Goal: Book appointment/travel/reservation

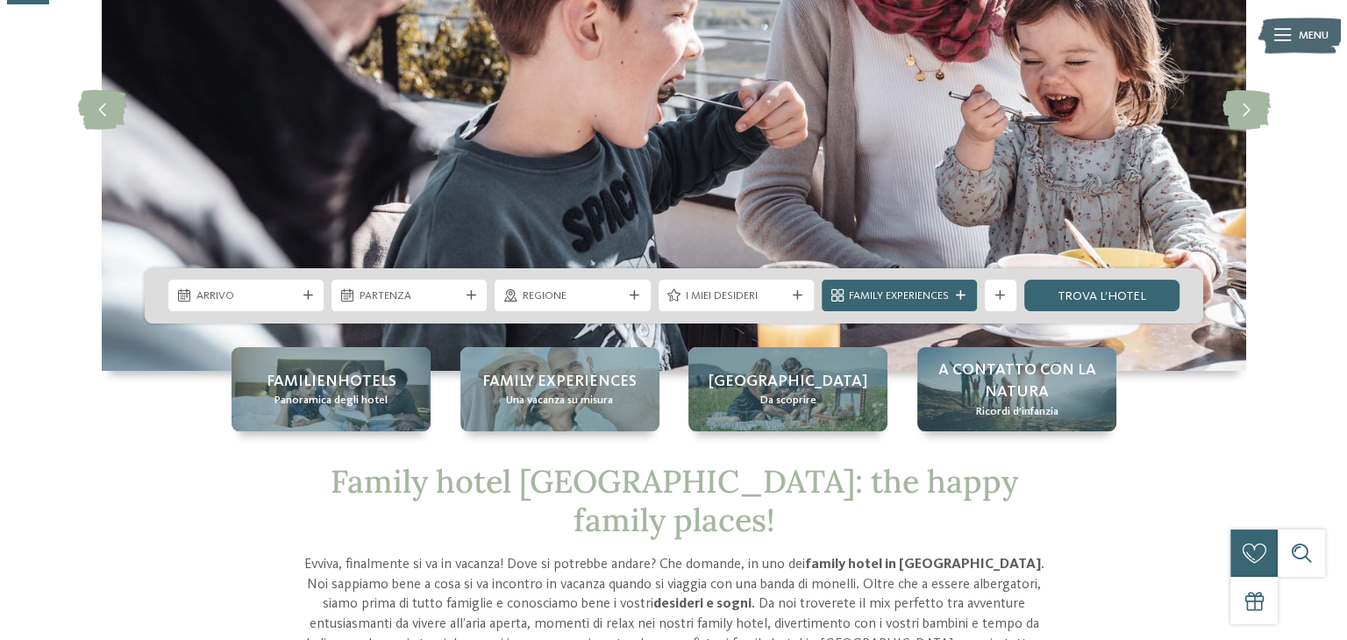
scroll to position [231, 0]
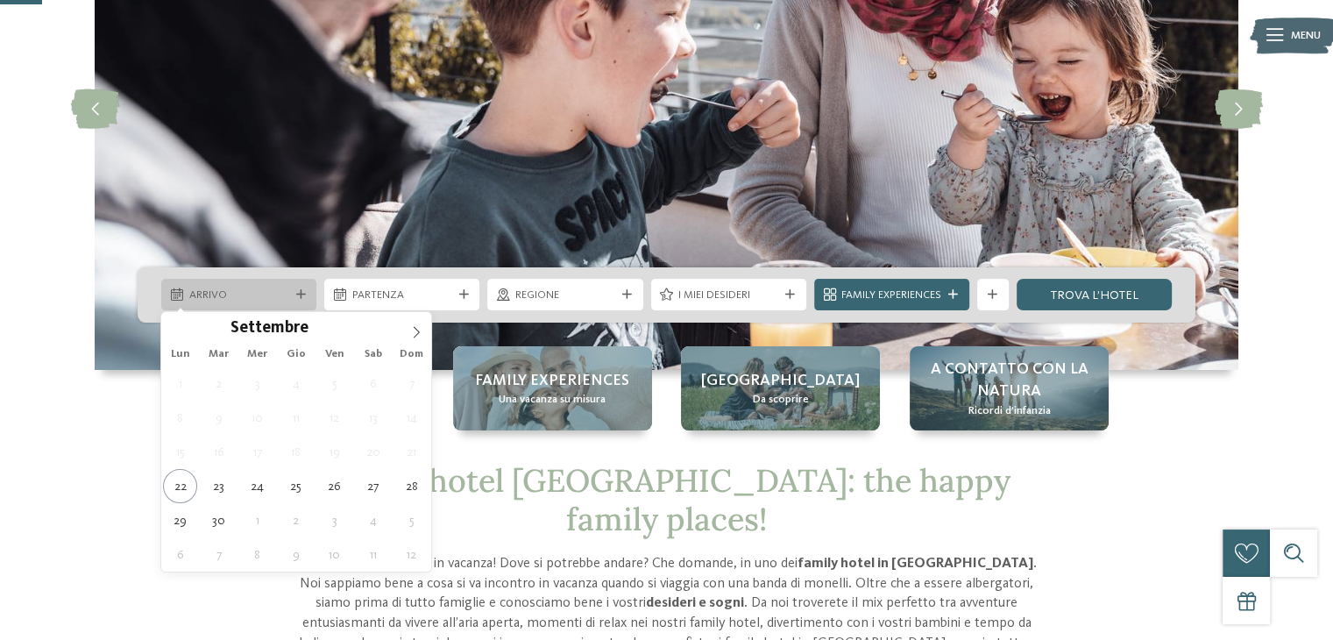
click at [297, 292] on icon at bounding box center [301, 295] width 10 height 10
click at [416, 326] on icon at bounding box center [416, 332] width 12 height 12
type input "****"
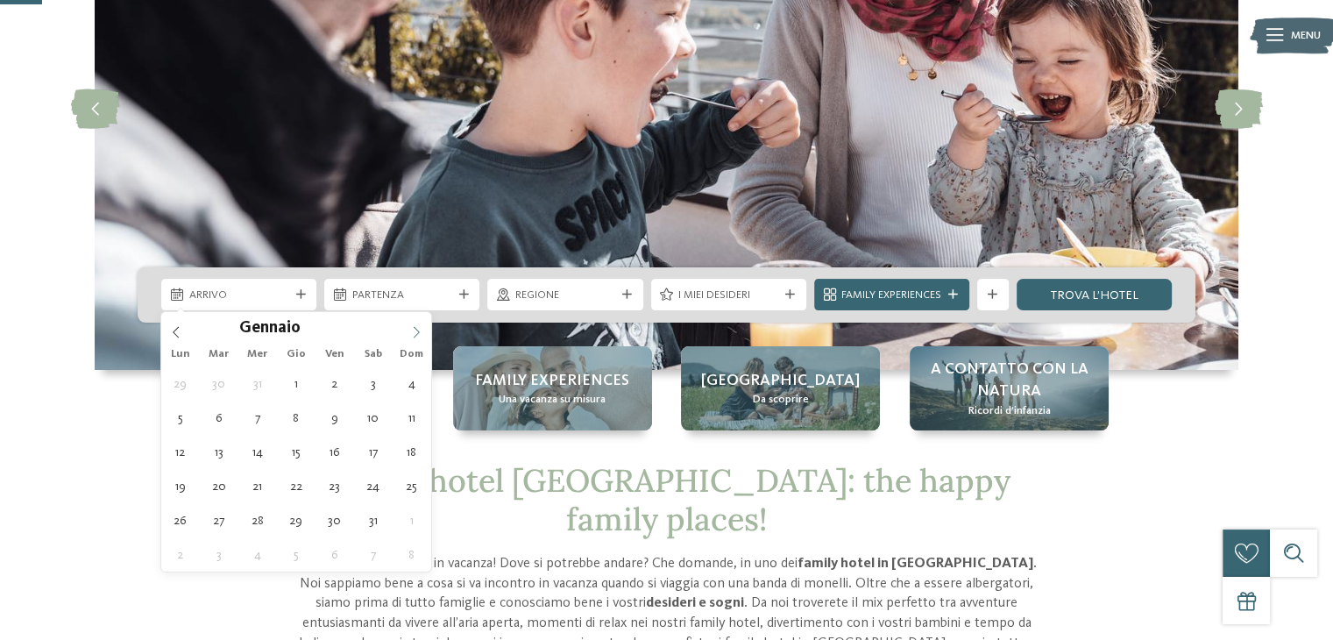
click at [416, 326] on icon at bounding box center [416, 332] width 12 height 12
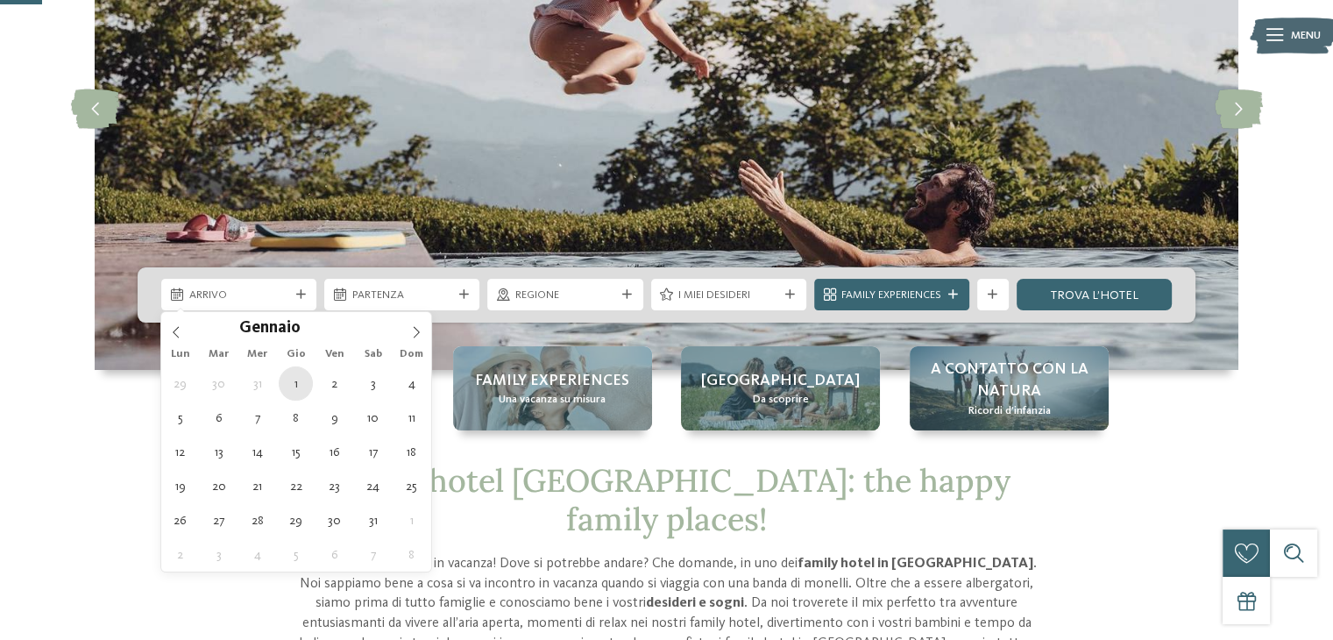
type div "[DATE]"
type input "****"
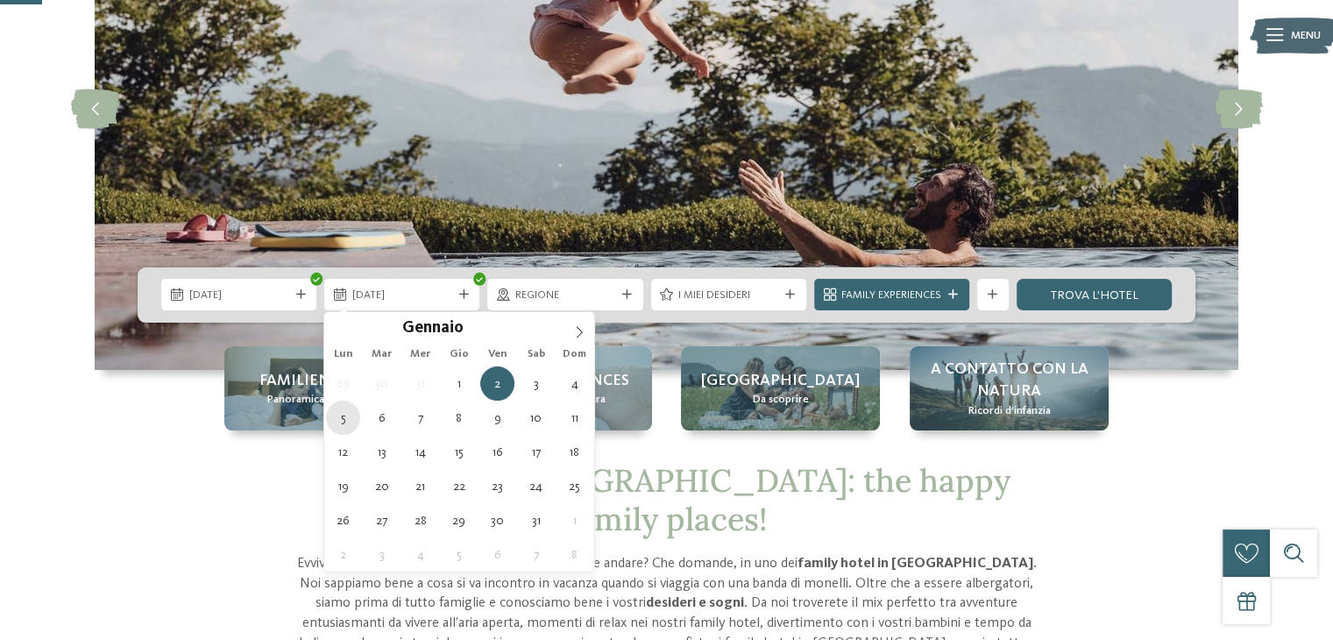
type div "[DATE]"
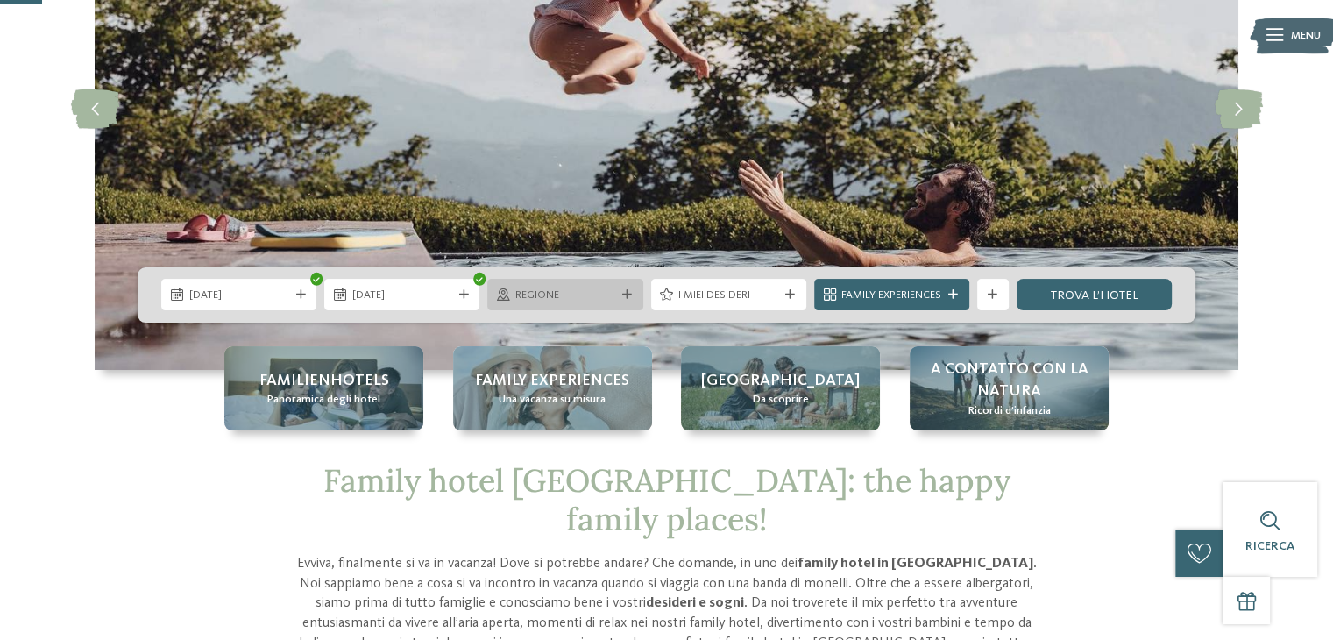
click at [565, 297] on span "Regione" at bounding box center [565, 296] width 100 height 16
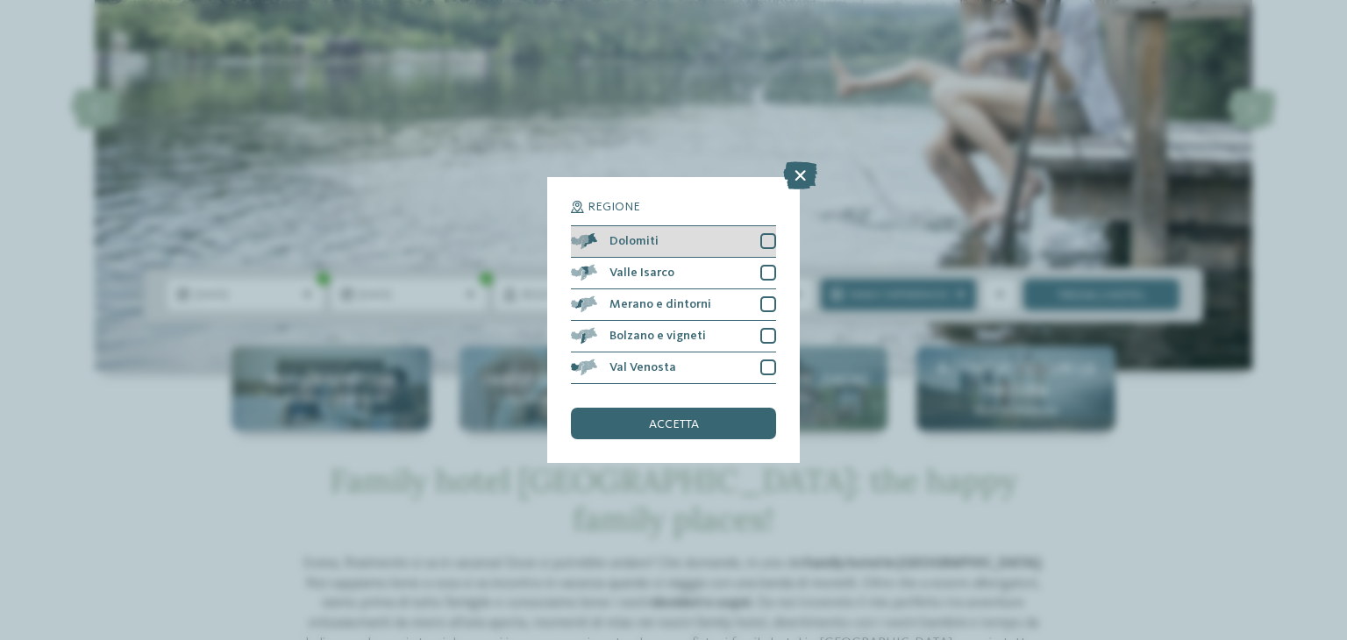
click at [761, 244] on div at bounding box center [768, 241] width 16 height 16
click at [764, 270] on div at bounding box center [768, 273] width 16 height 16
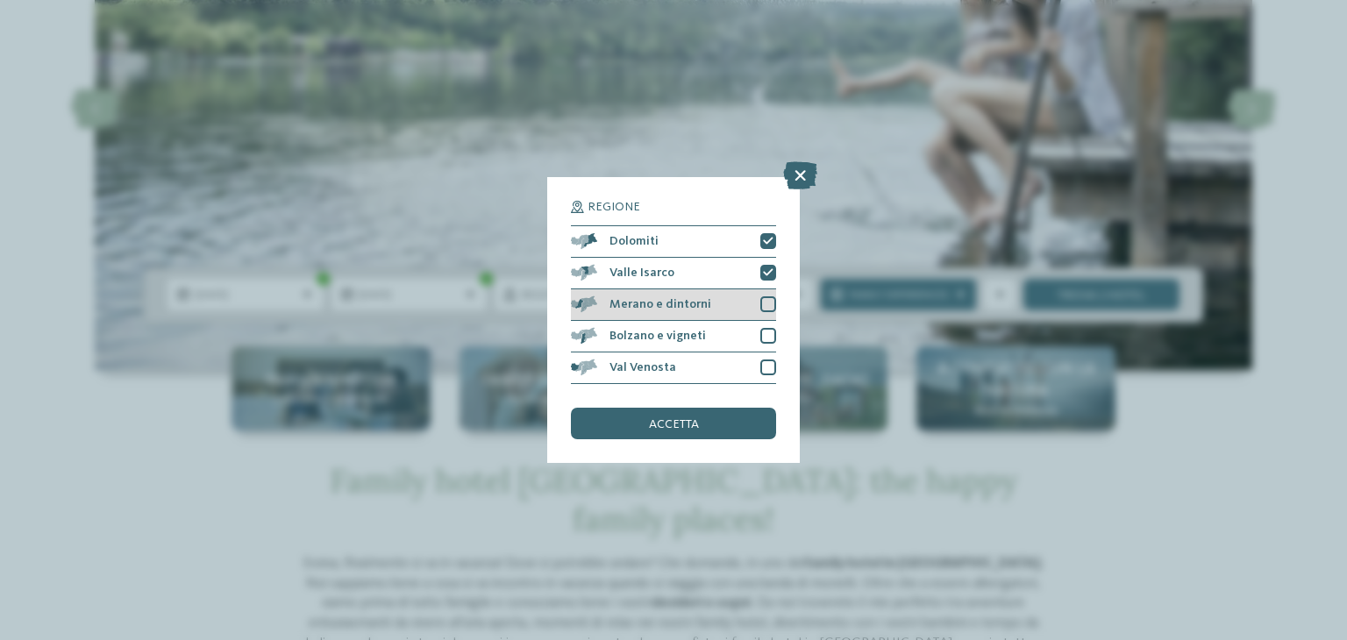
click at [770, 303] on div at bounding box center [768, 304] width 16 height 16
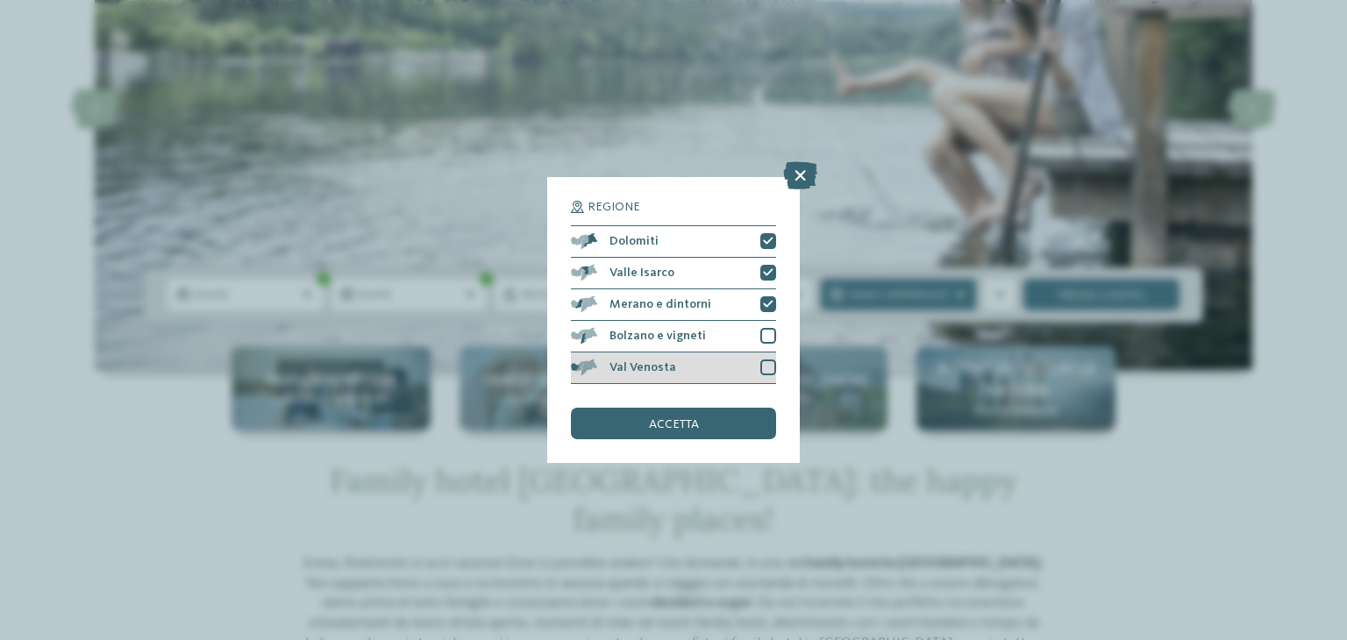
click at [764, 372] on div at bounding box center [768, 367] width 16 height 16
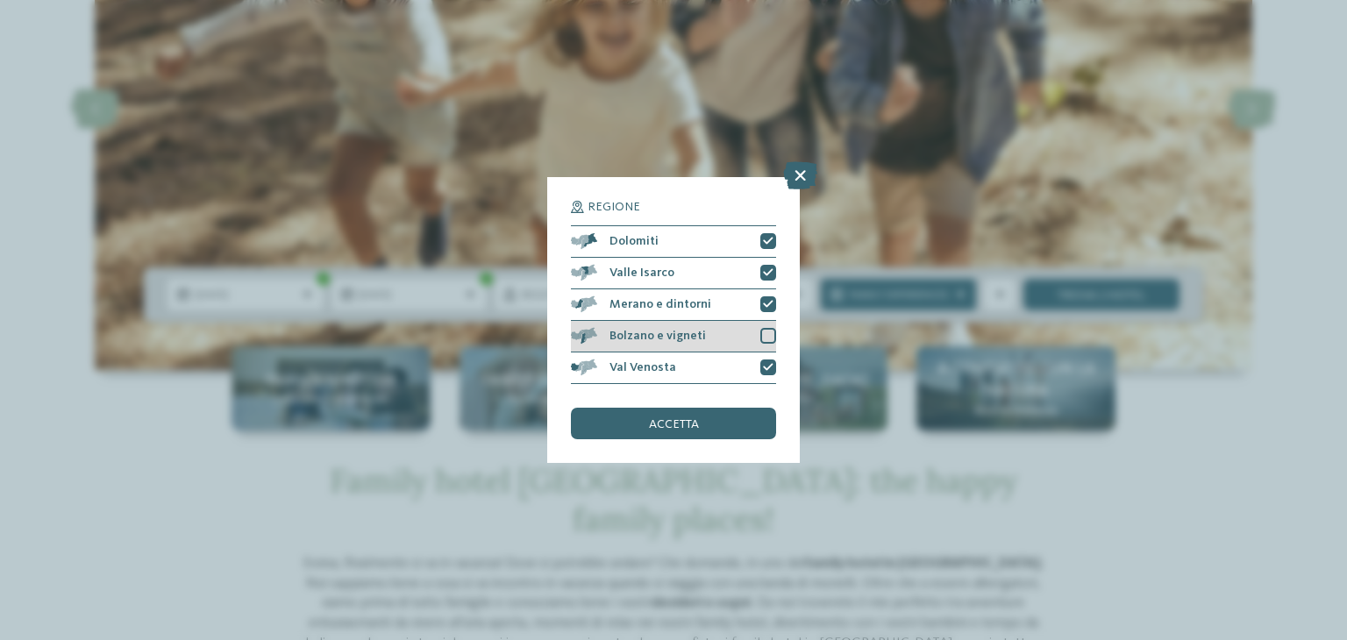
click at [764, 335] on div at bounding box center [768, 336] width 16 height 16
